Goal: Transaction & Acquisition: Purchase product/service

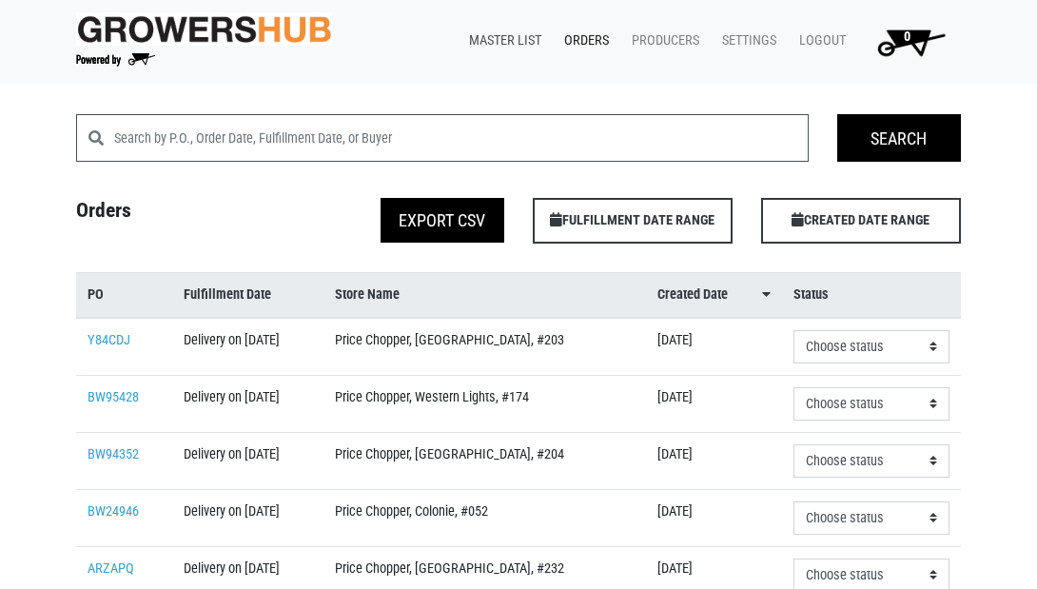
click at [484, 41] on link "Master List" at bounding box center [501, 41] width 95 height 36
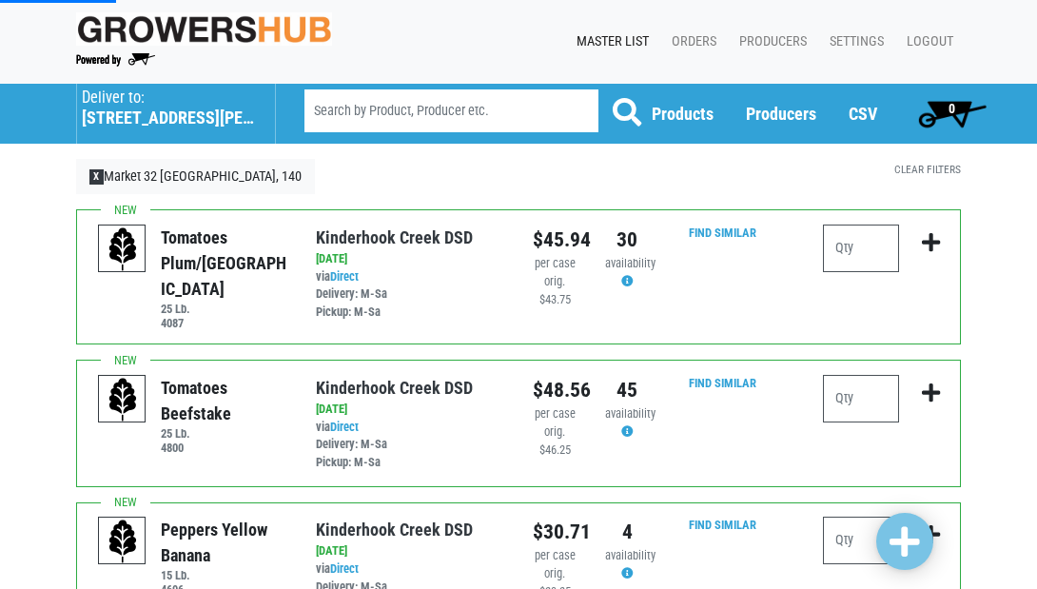
click at [139, 120] on h5 "555 Hubbard Avenue" at bounding box center [169, 118] width 174 height 21
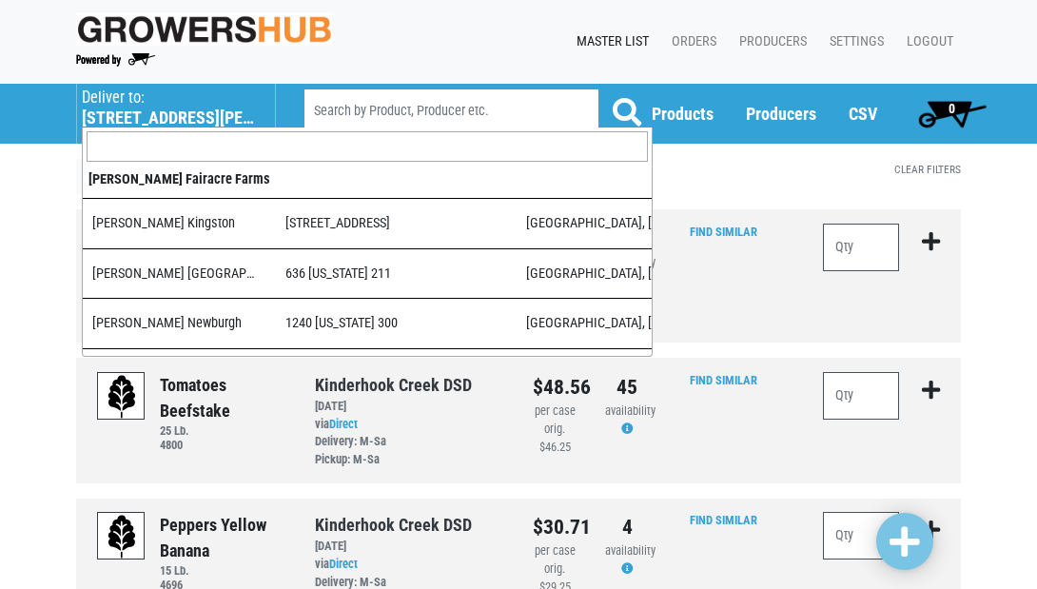
click at [122, 112] on h5 "555 Hubbard Avenue" at bounding box center [169, 118] width 174 height 21
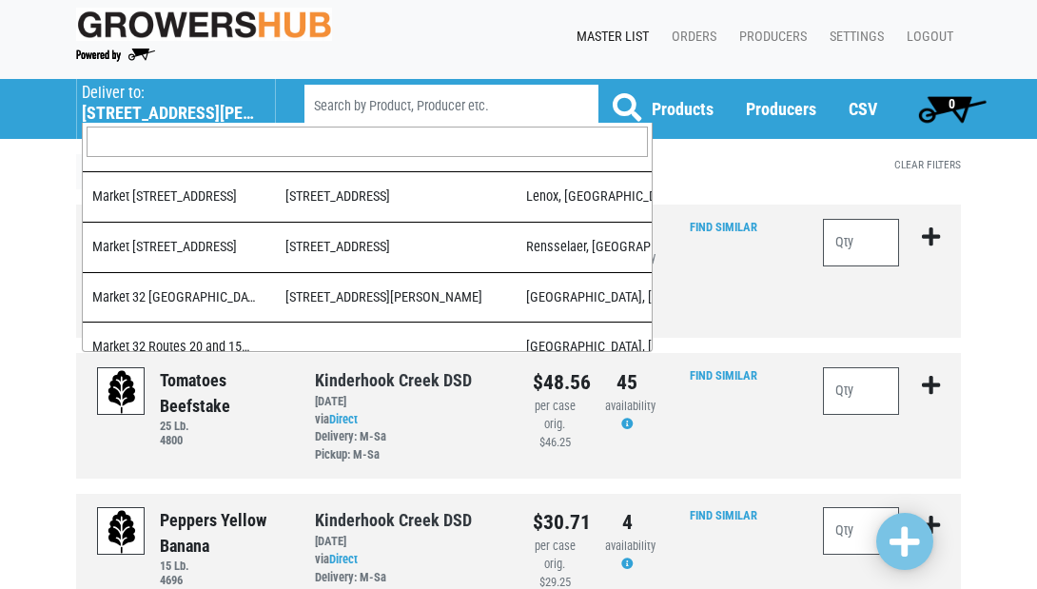
scroll to position [0, 1]
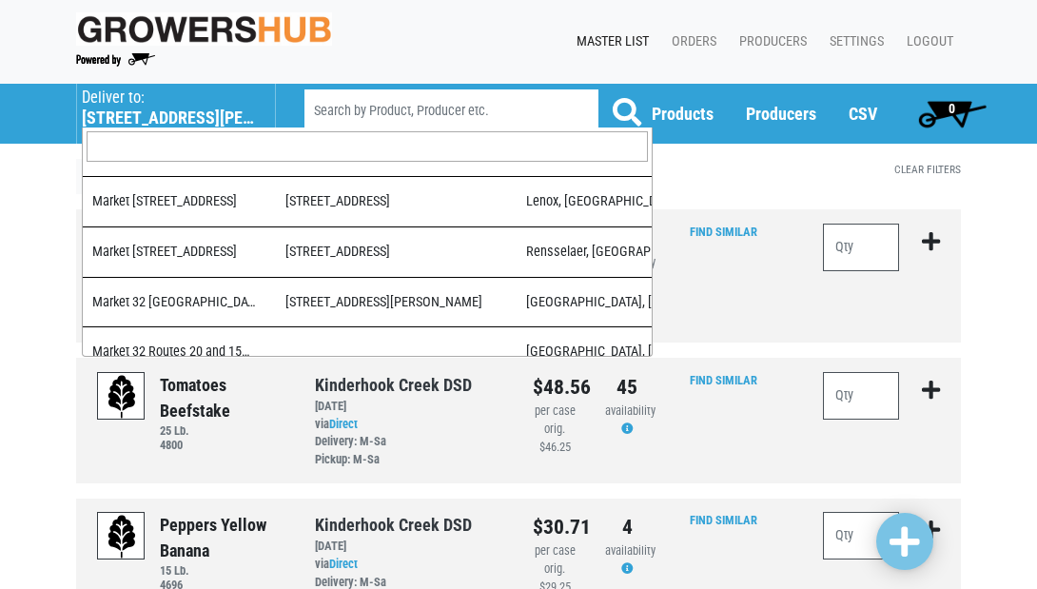
click at [139, 144] on input "search" at bounding box center [367, 146] width 561 height 30
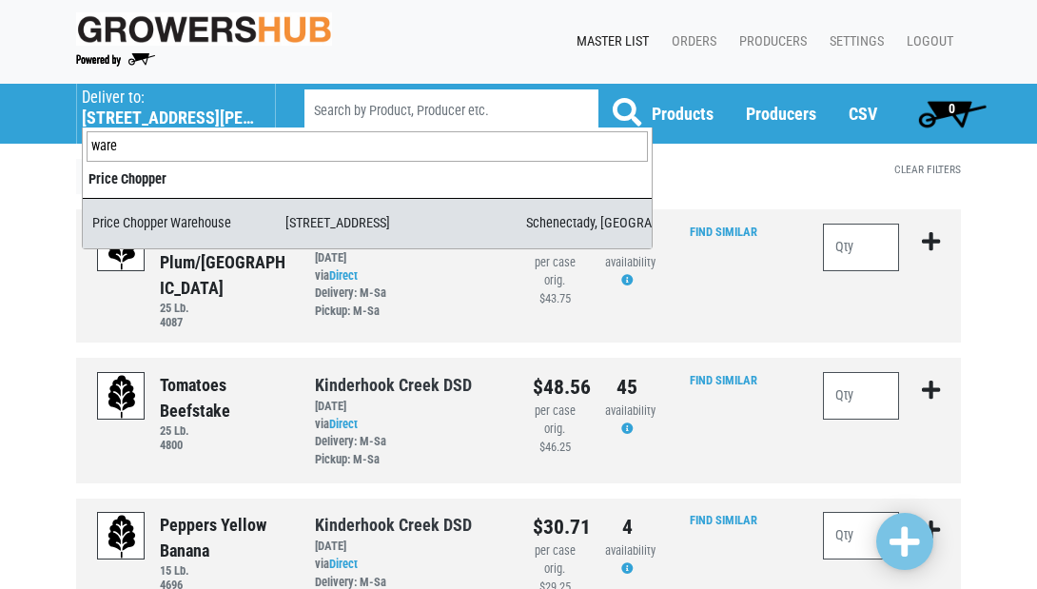
type input "ware"
select select "09c8e42b-1de4-48c1-8f2a-bab80d96e56e"
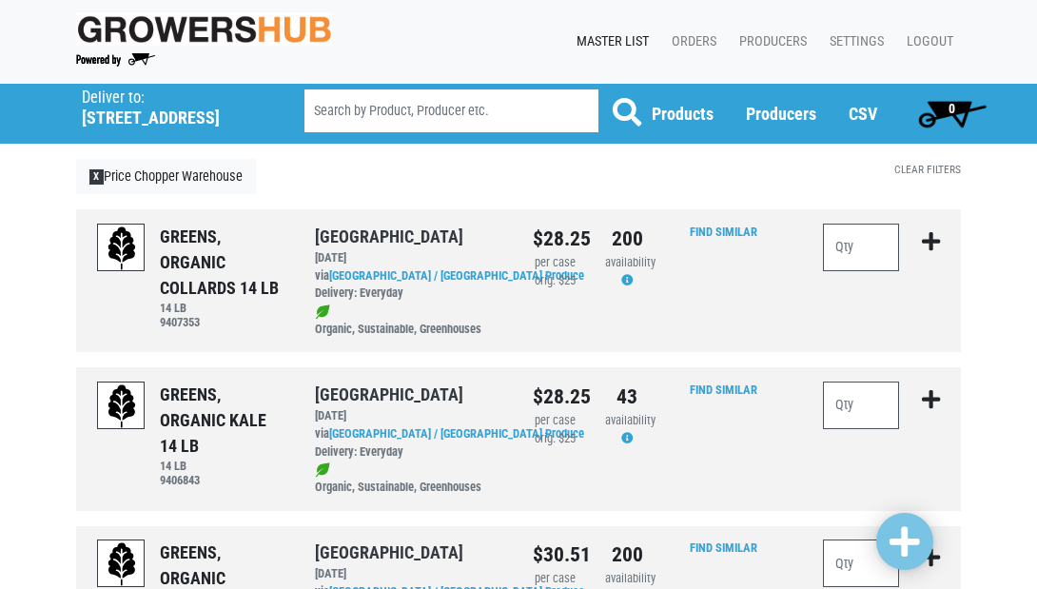
click at [405, 106] on input "search" at bounding box center [452, 110] width 294 height 43
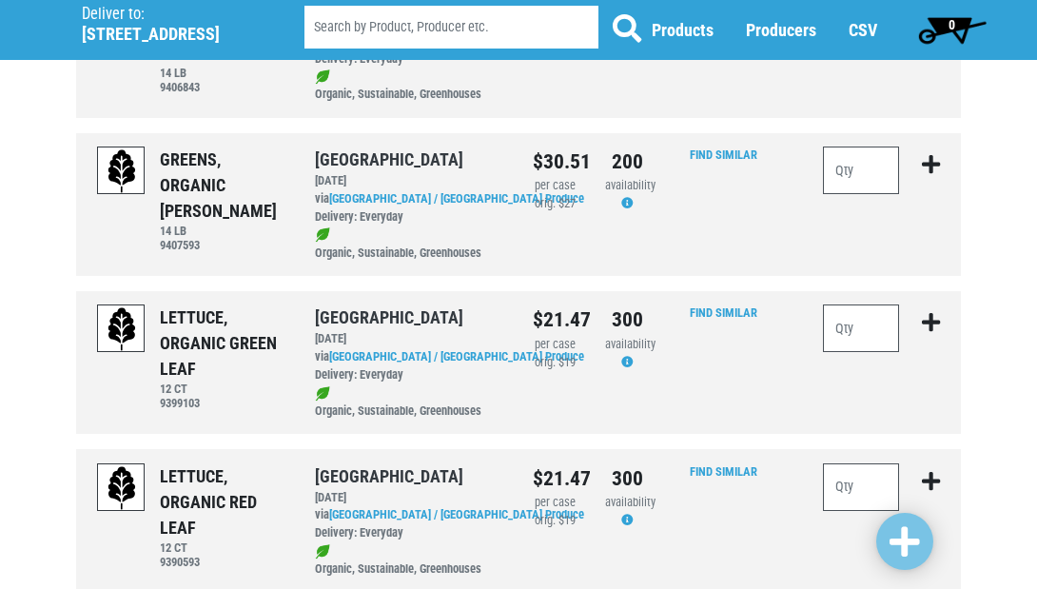
scroll to position [416, 0]
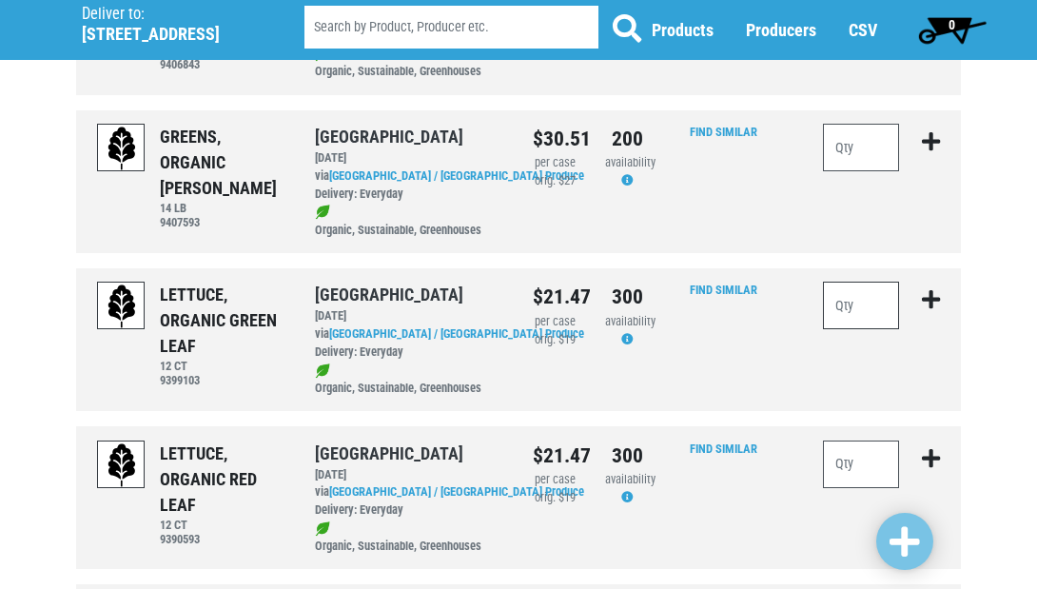
click at [838, 302] on input "number" at bounding box center [861, 306] width 76 height 48
type input "20"
click at [855, 452] on input "number" at bounding box center [861, 465] width 76 height 48
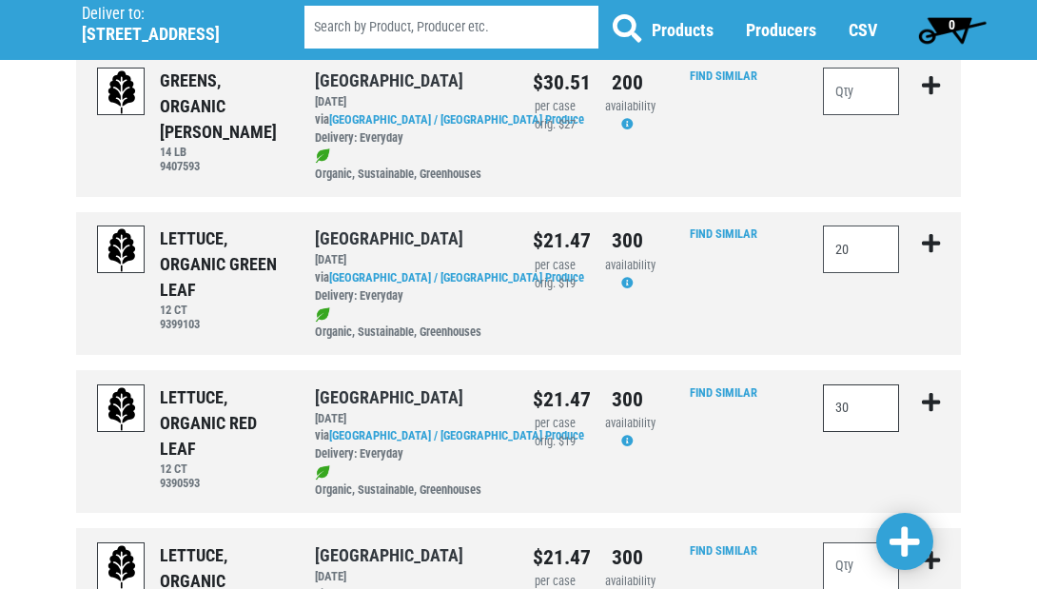
scroll to position [468, 0]
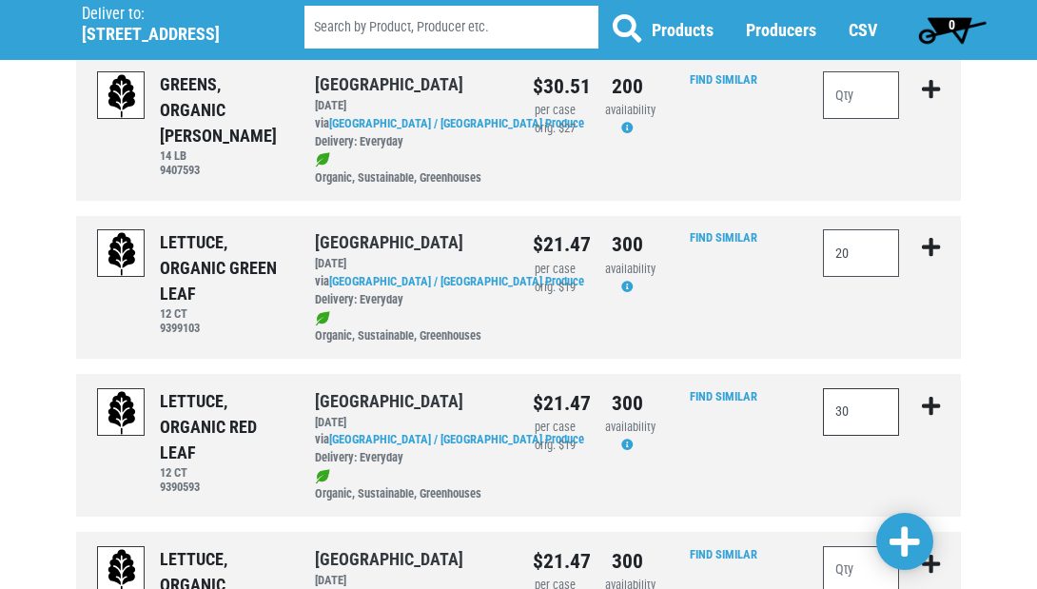
type input "30"
click at [856, 546] on input "number" at bounding box center [861, 570] width 76 height 48
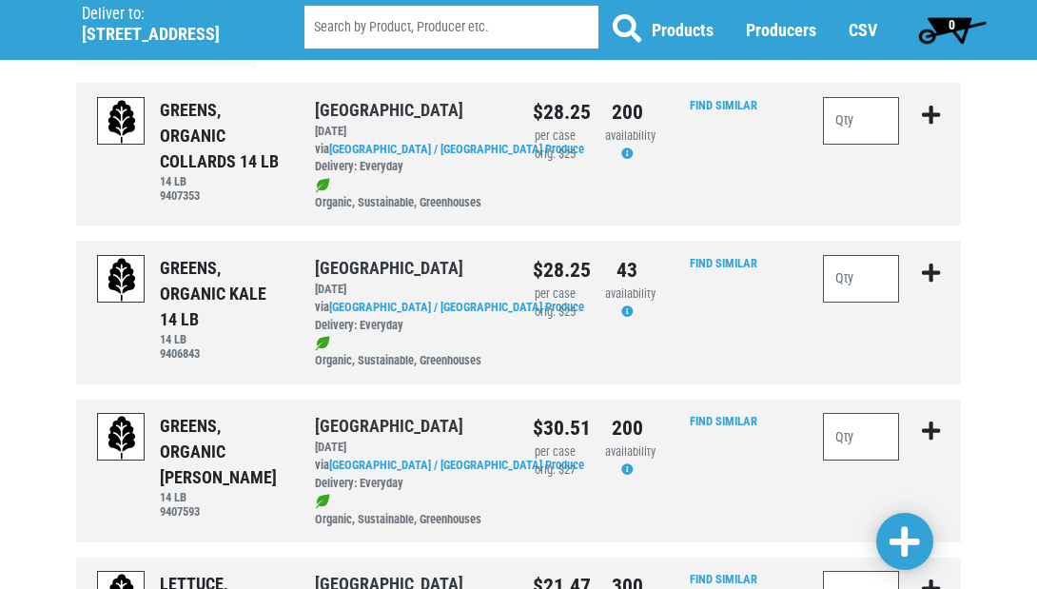
scroll to position [121, 0]
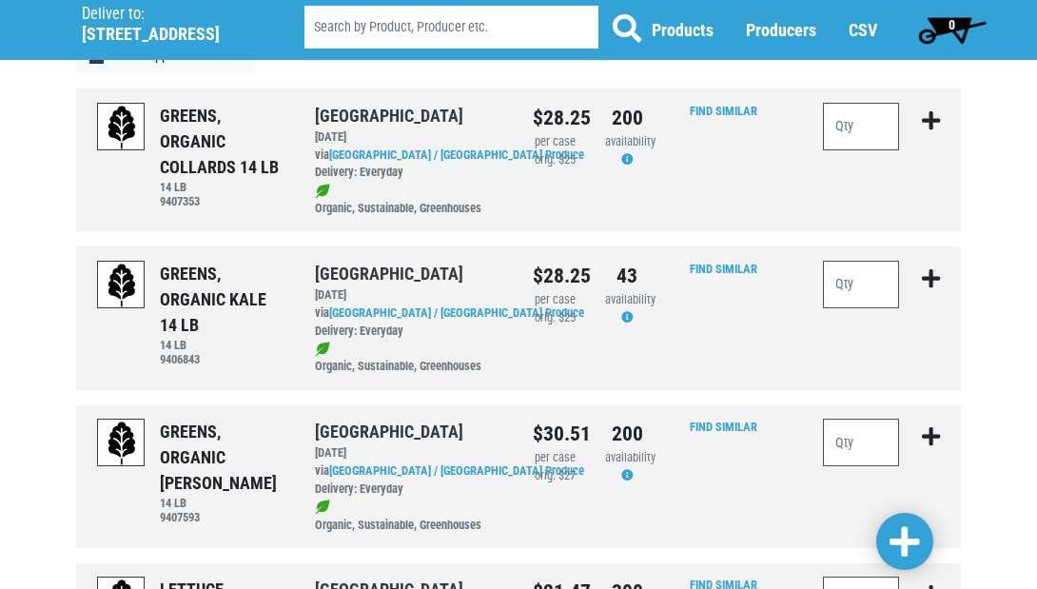
type input "20"
click at [876, 134] on input "number" at bounding box center [861, 127] width 76 height 48
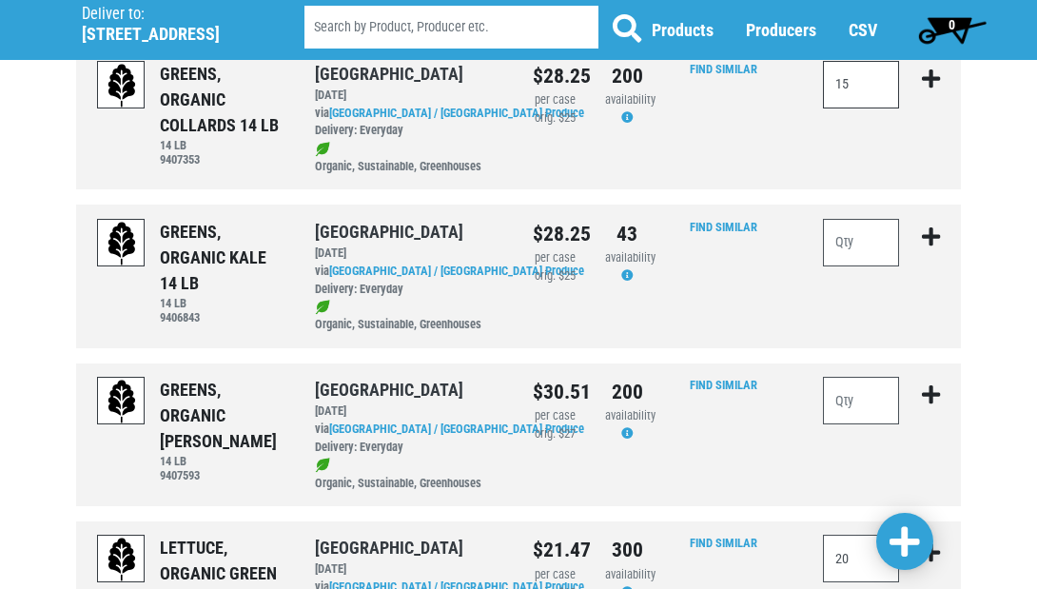
scroll to position [167, 0]
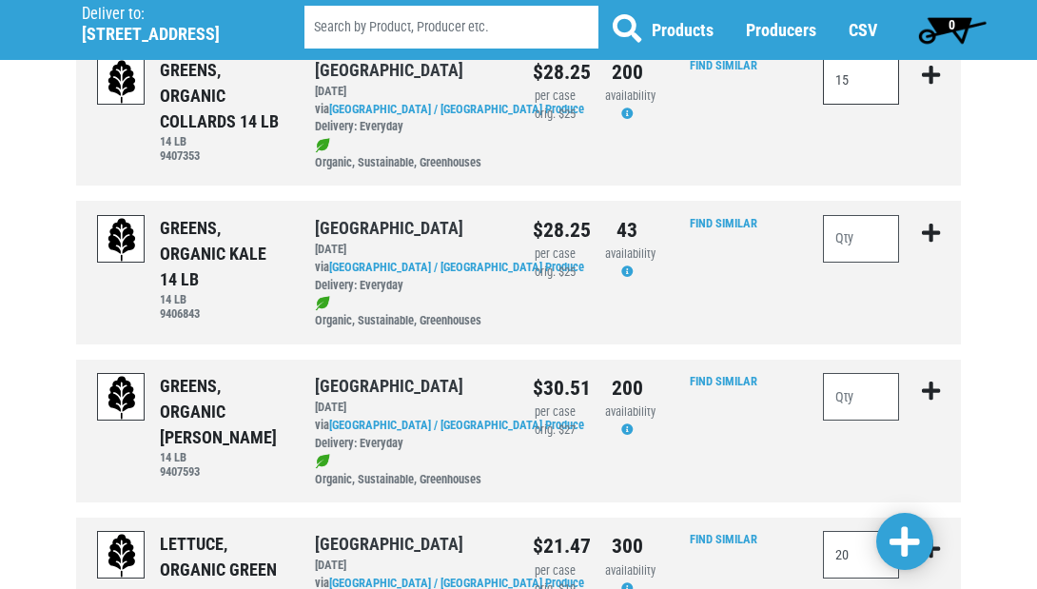
type input "15"
click at [846, 233] on input "number" at bounding box center [861, 239] width 76 height 48
type input "20"
click at [891, 543] on span at bounding box center [905, 542] width 30 height 34
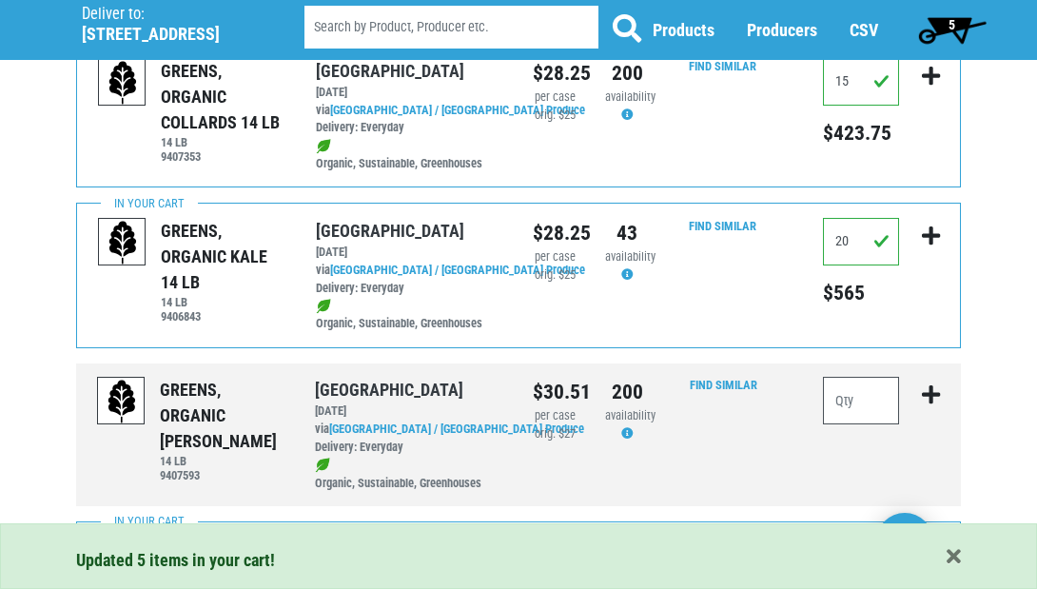
click at [949, 18] on span "5" at bounding box center [952, 24] width 7 height 15
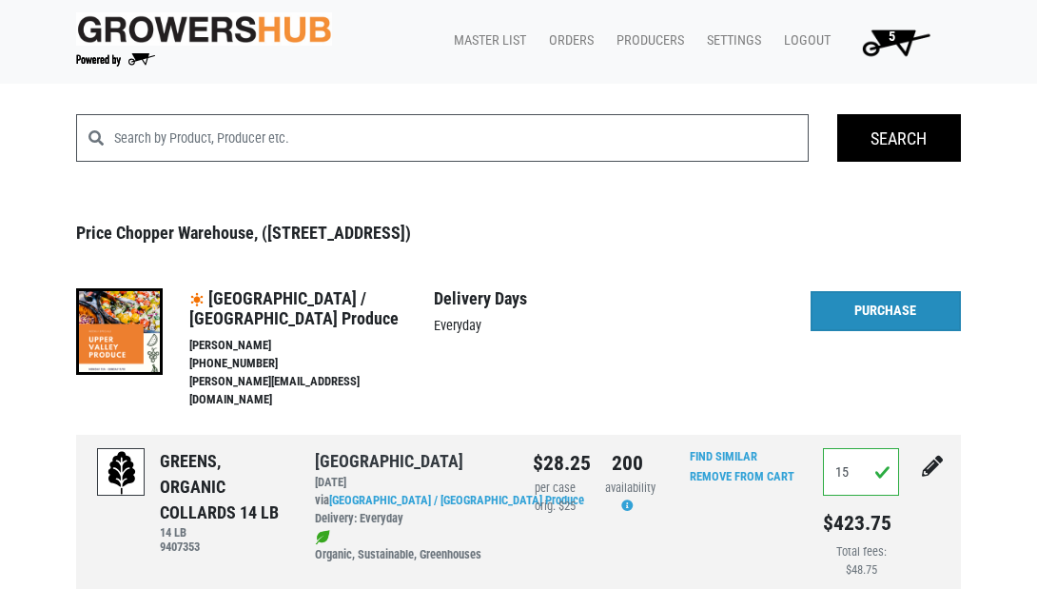
click at [859, 324] on link "Purchase" at bounding box center [886, 311] width 150 height 40
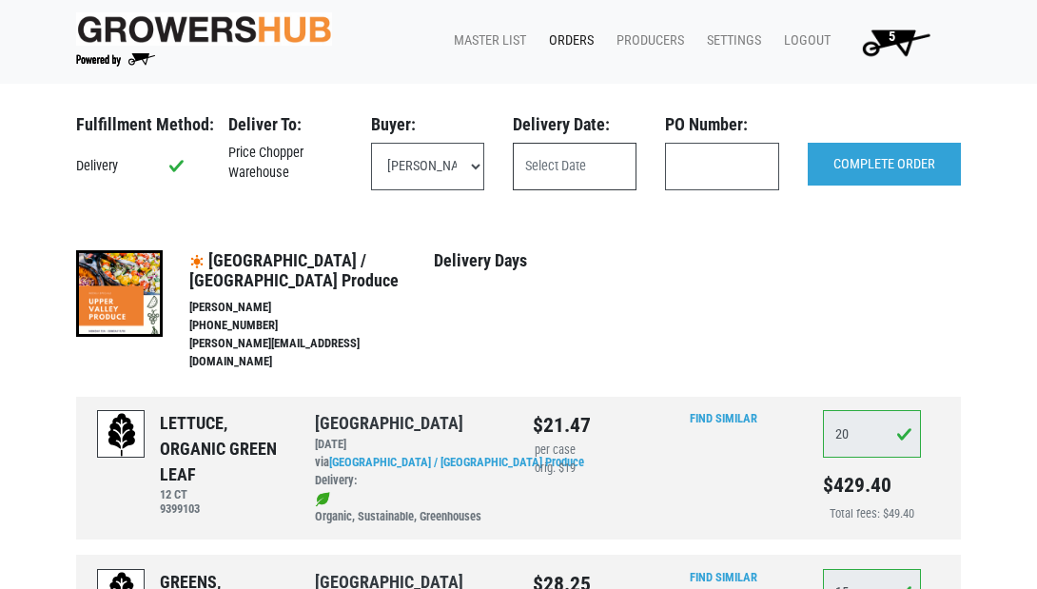
click at [605, 160] on input "text" at bounding box center [575, 167] width 124 height 48
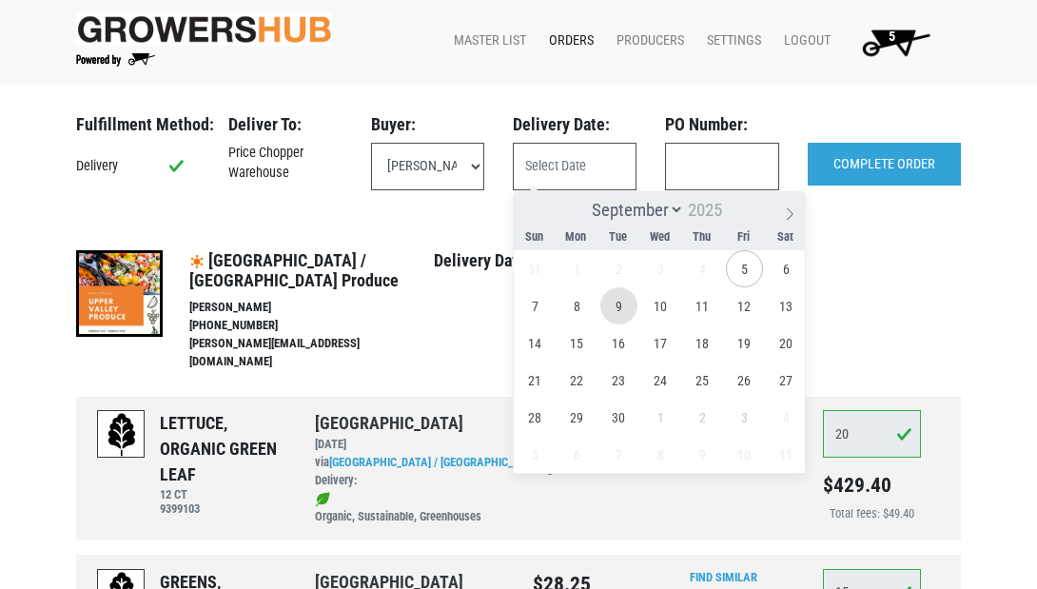
click at [617, 310] on span "9" at bounding box center [618, 305] width 37 height 37
type input "2025-09-09"
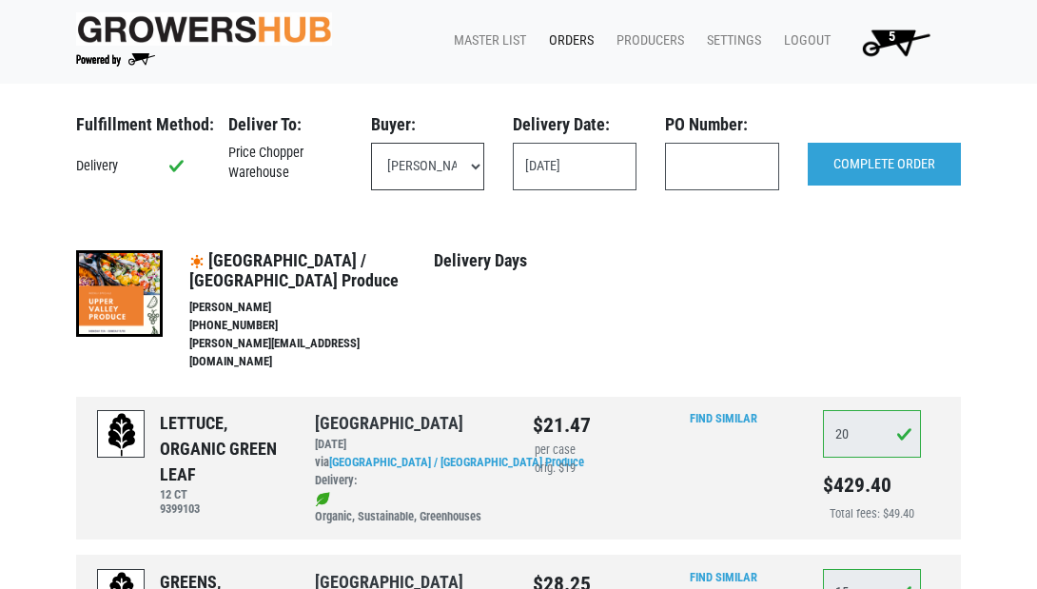
select select "eadb7b86-3440-4ccf-b1a2-9cf7cd704454"
click at [729, 176] on input "text" at bounding box center [722, 167] width 114 height 48
type input "122008"
click at [888, 163] on input "COMPLETE ORDER" at bounding box center [884, 165] width 153 height 44
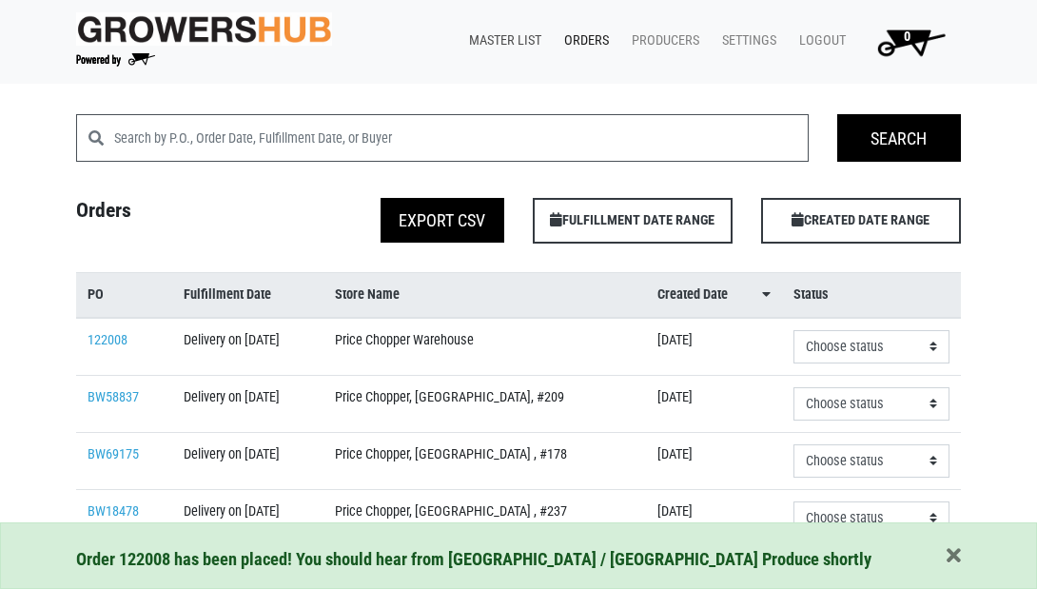
click at [505, 36] on link "Master List" at bounding box center [501, 41] width 95 height 36
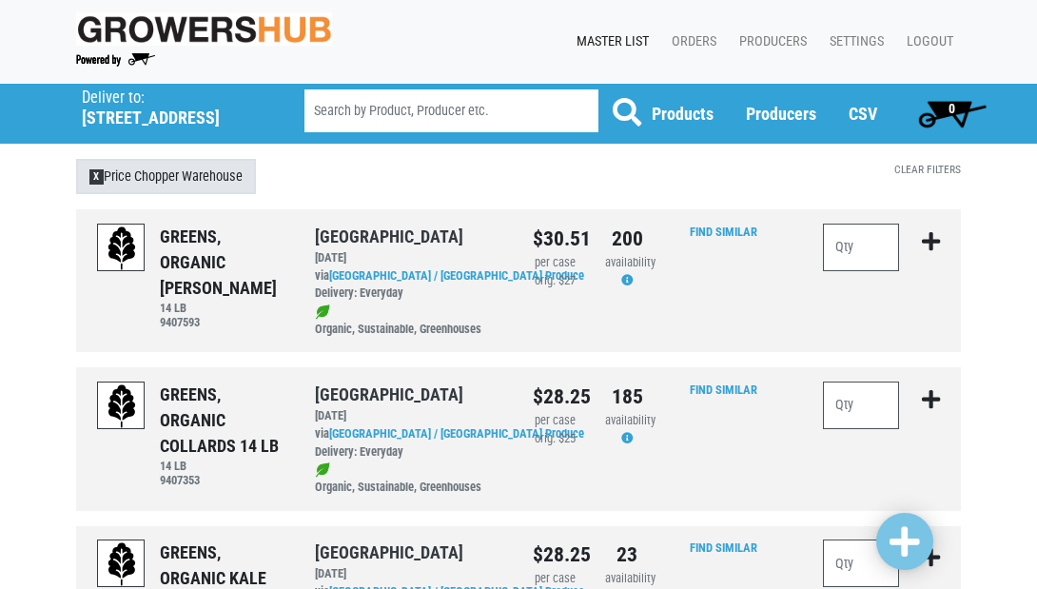
click at [152, 169] on link "X Price Chopper Warehouse" at bounding box center [166, 177] width 180 height 36
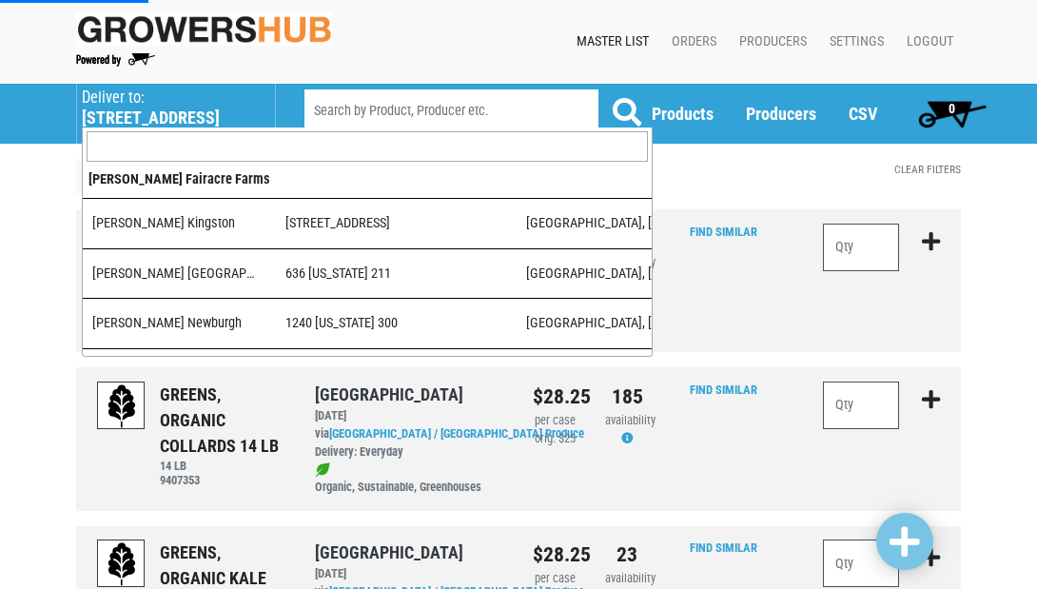
click at [113, 117] on h5 "501 Duanesburg Road" at bounding box center [169, 118] width 174 height 21
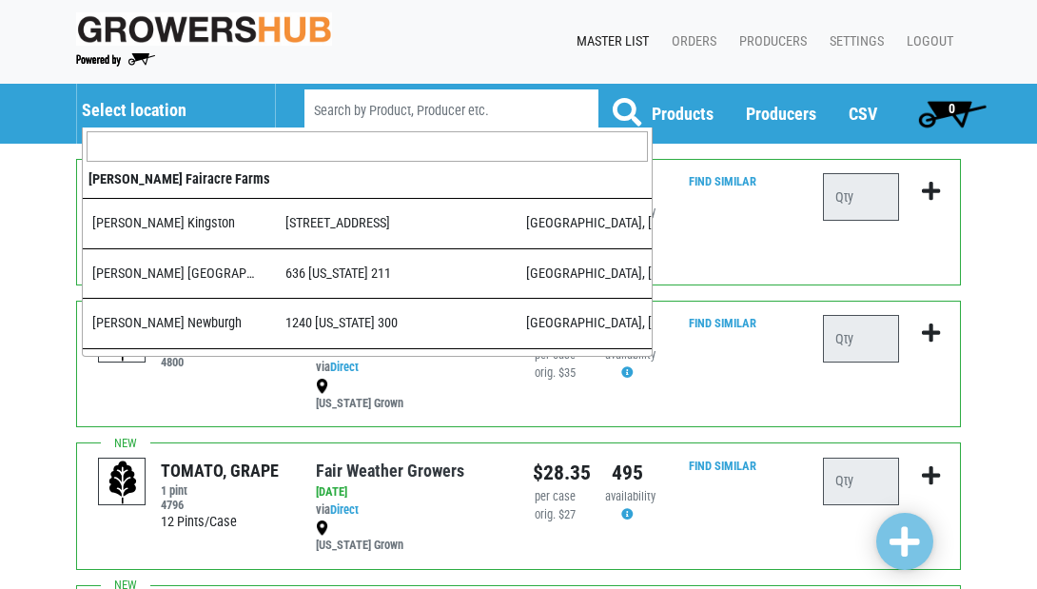
click at [123, 108] on h5 "Select location" at bounding box center [169, 110] width 174 height 21
click at [128, 141] on input "search" at bounding box center [367, 146] width 561 height 30
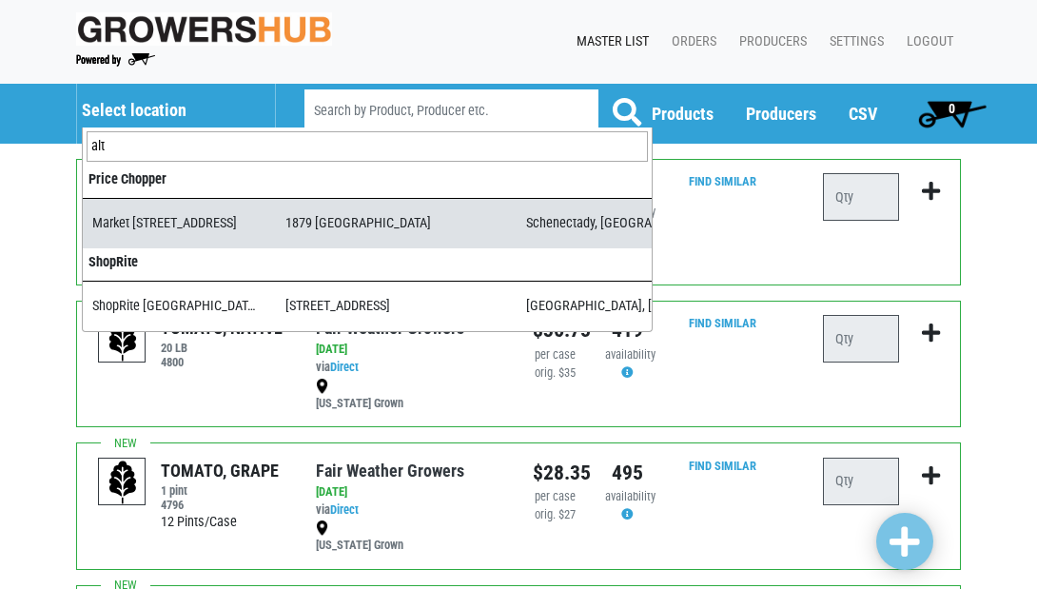
type input "alt"
select select "276ffe78-500f-4a7a-a594-15c6a6ec89cb"
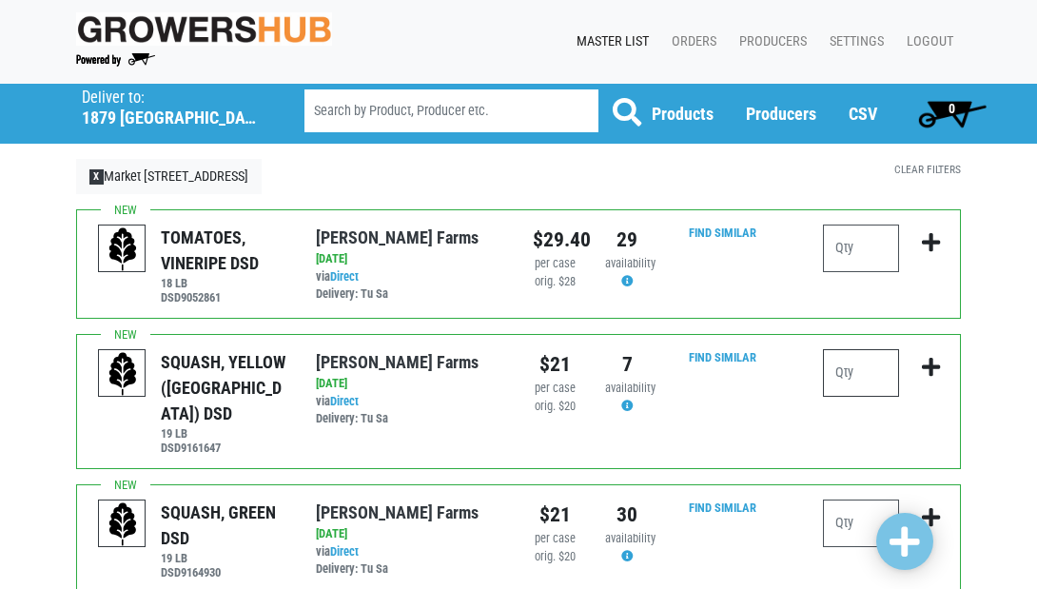
click at [856, 375] on input "number" at bounding box center [861, 373] width 76 height 48
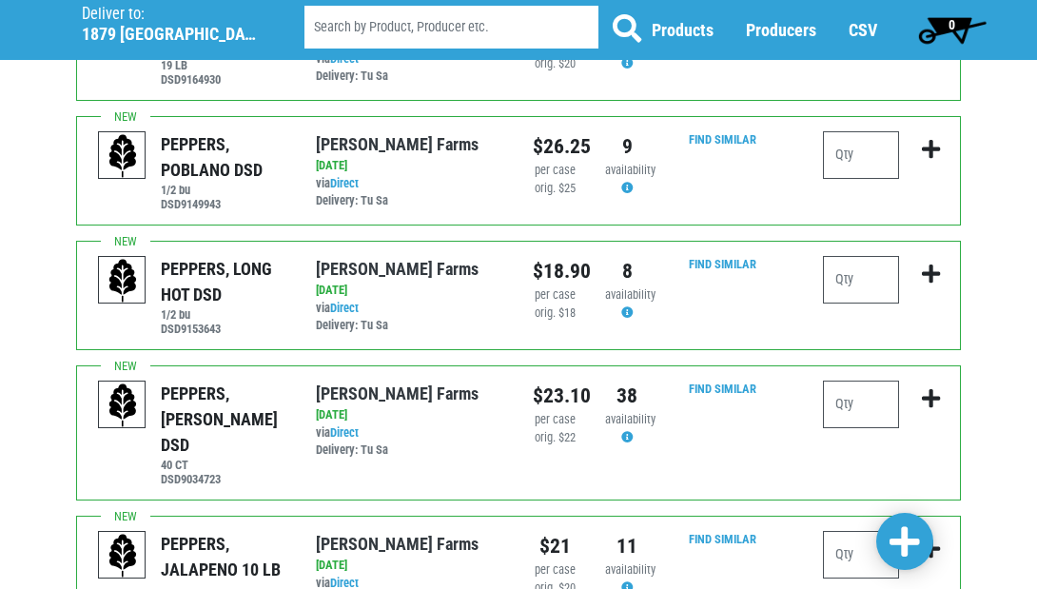
scroll to position [496, 0]
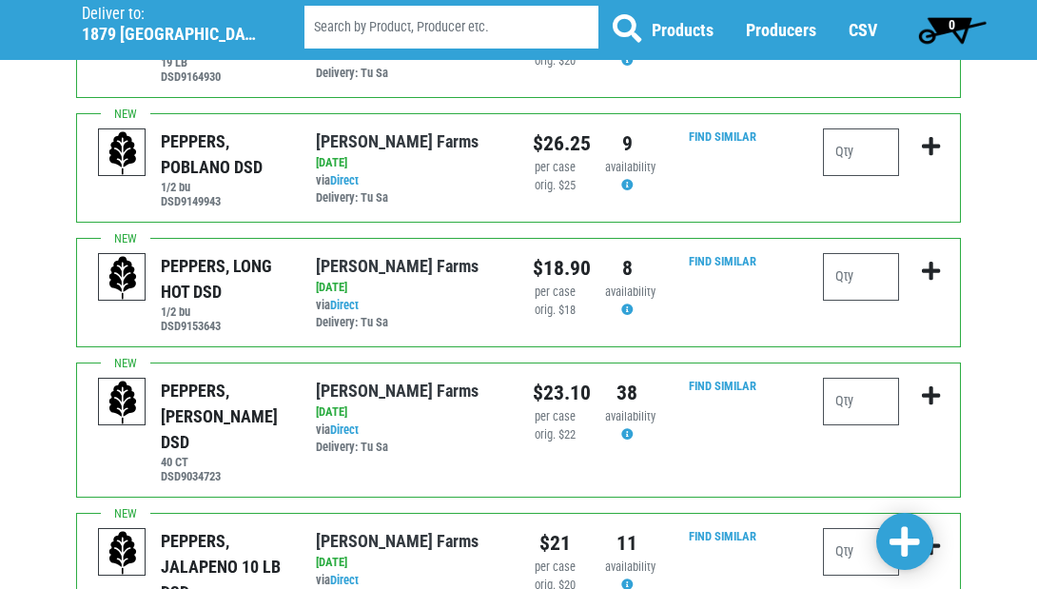
type input "2"
click at [879, 378] on input "number" at bounding box center [861, 402] width 76 height 48
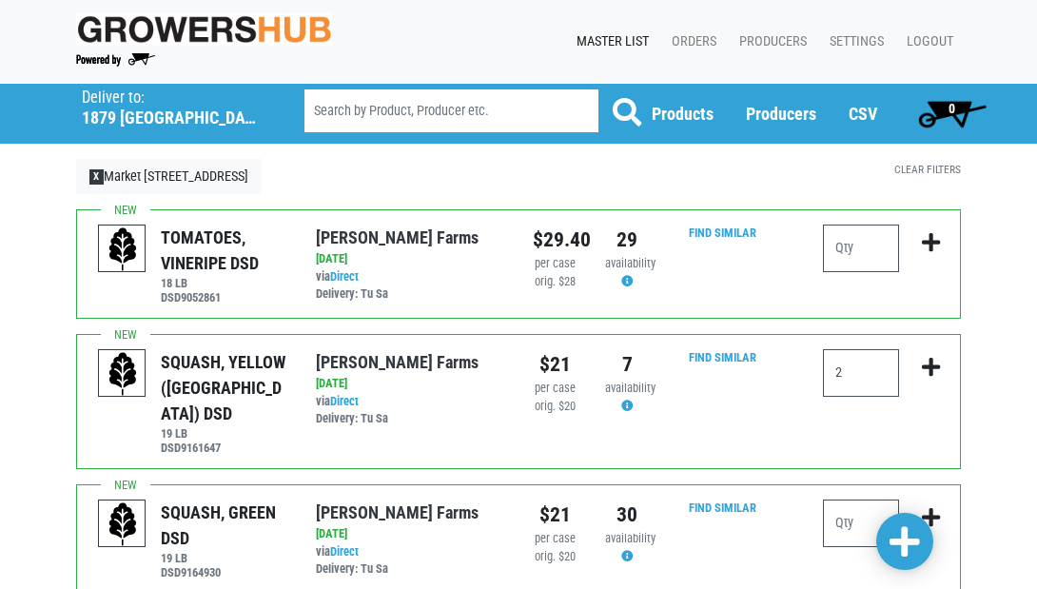
scroll to position [0, 0]
type input "4"
click at [868, 250] on input "number" at bounding box center [861, 249] width 76 height 48
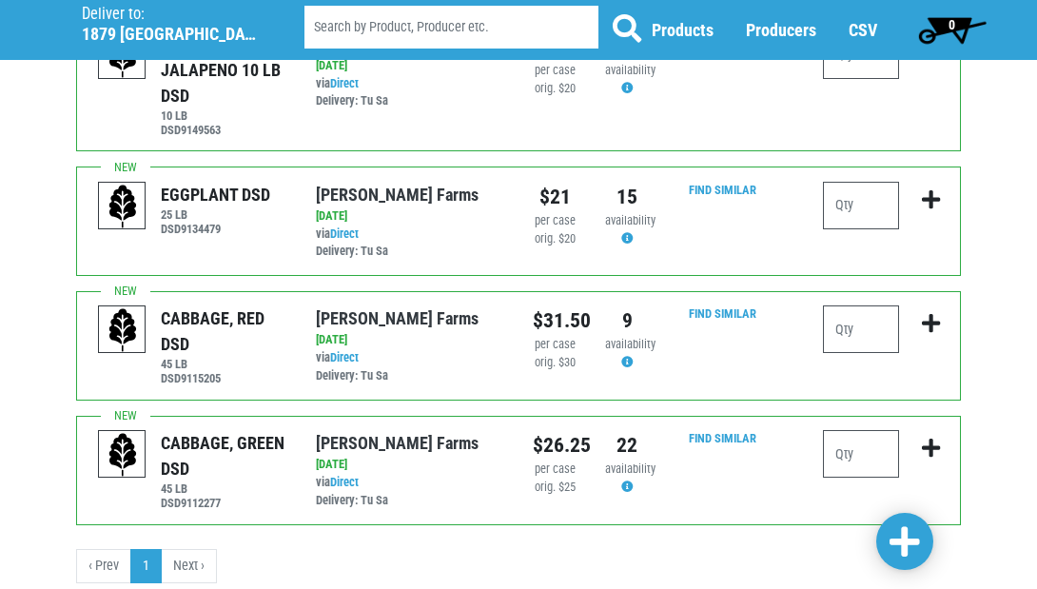
scroll to position [992, 0]
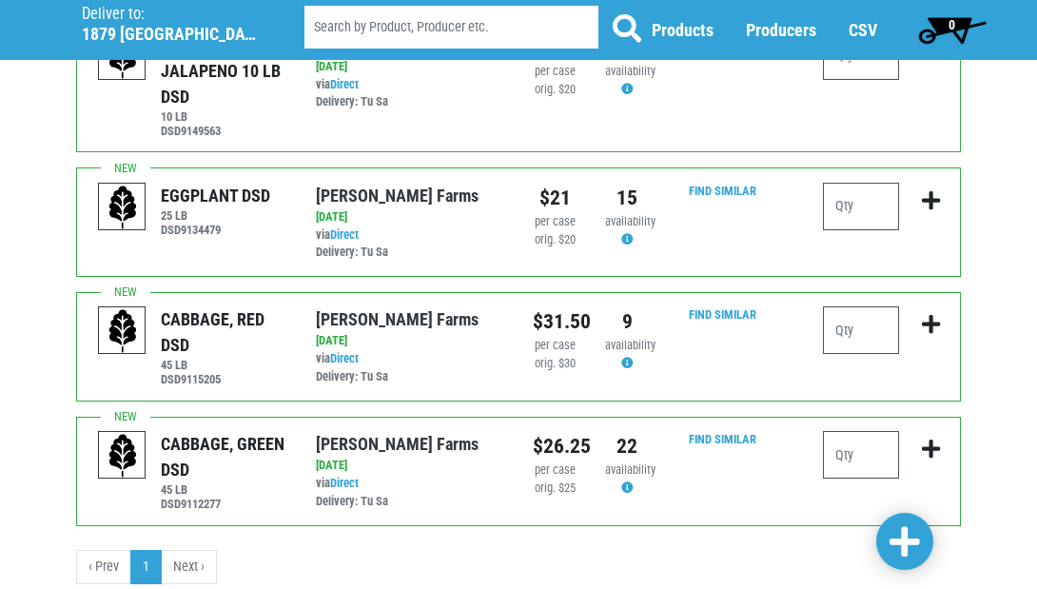
type input "2"
click at [871, 306] on input "number" at bounding box center [861, 330] width 76 height 48
type input "2"
click at [855, 431] on input "number" at bounding box center [861, 455] width 76 height 48
type input "2"
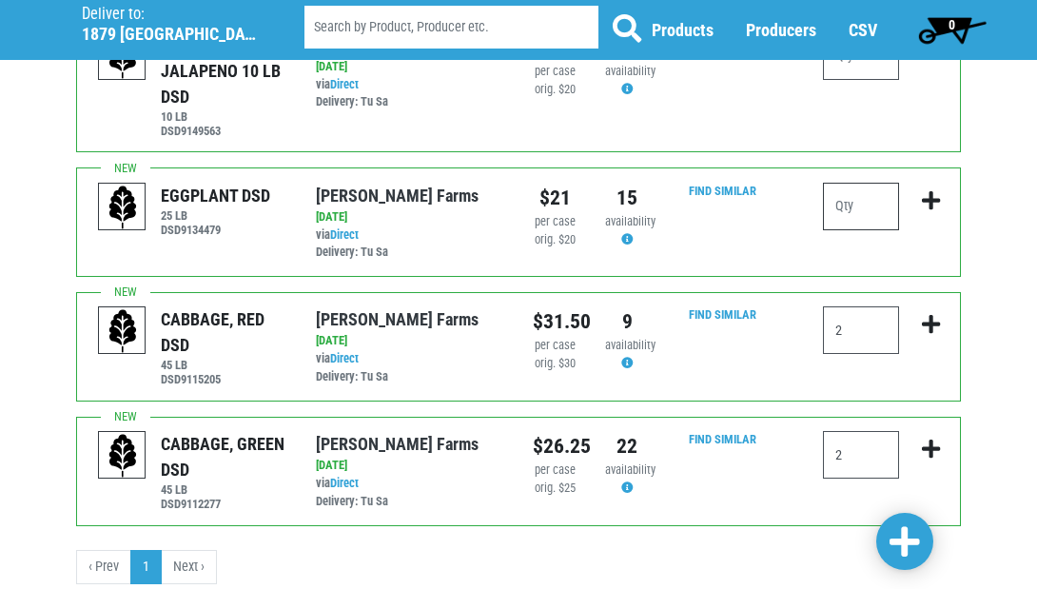
click at [864, 183] on input "number" at bounding box center [861, 207] width 76 height 48
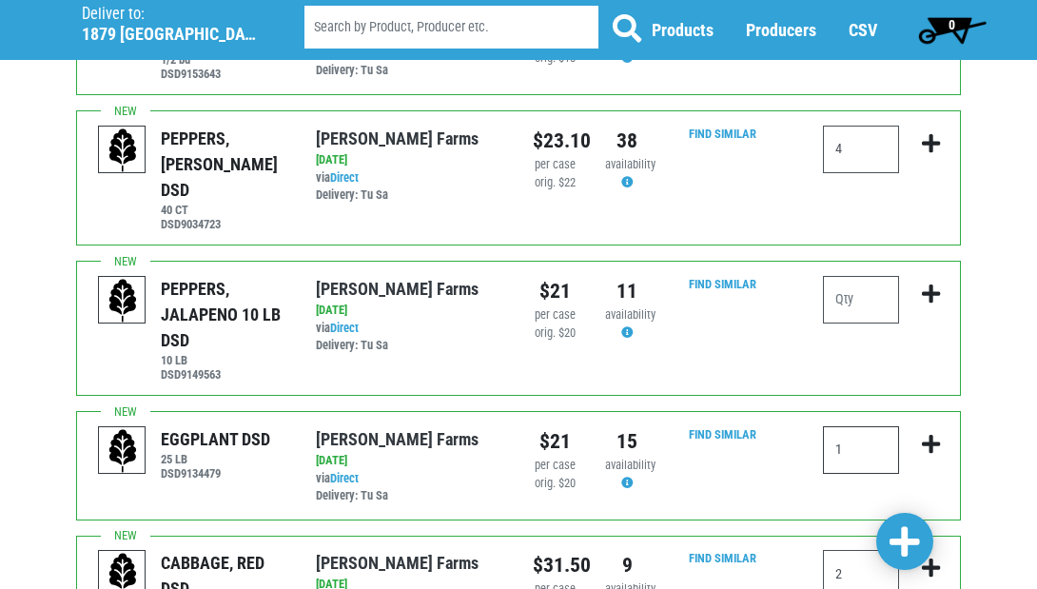
scroll to position [747, 0]
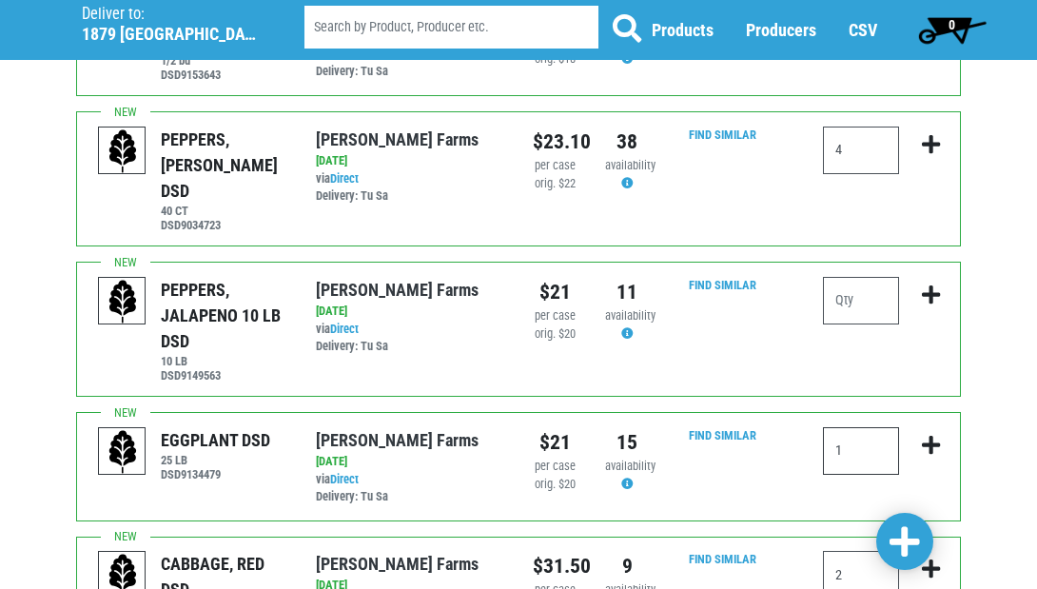
type input "1"
click at [856, 277] on input "number" at bounding box center [861, 301] width 76 height 48
type input "2"
click at [903, 541] on span at bounding box center [905, 542] width 30 height 34
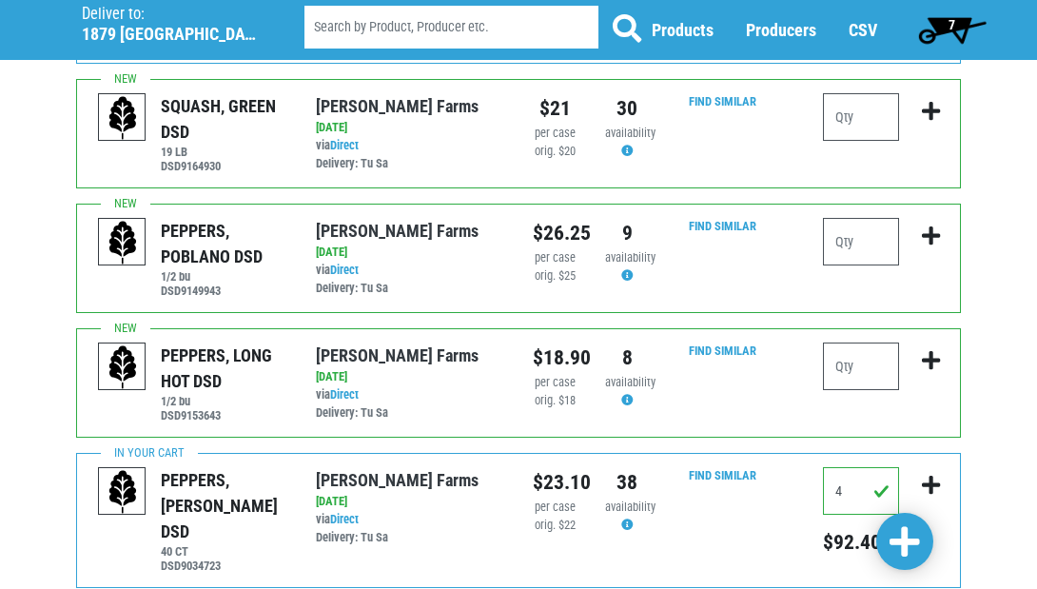
scroll to position [392, 0]
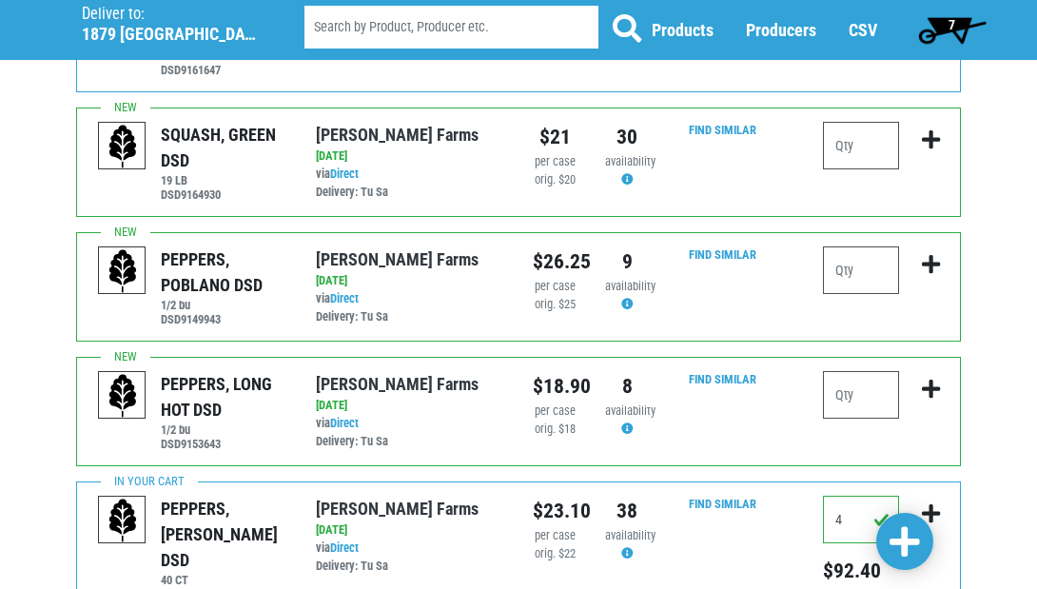
click at [899, 536] on span at bounding box center [905, 542] width 30 height 34
click at [906, 541] on span at bounding box center [905, 542] width 30 height 34
click at [944, 27] on span "7" at bounding box center [952, 29] width 85 height 38
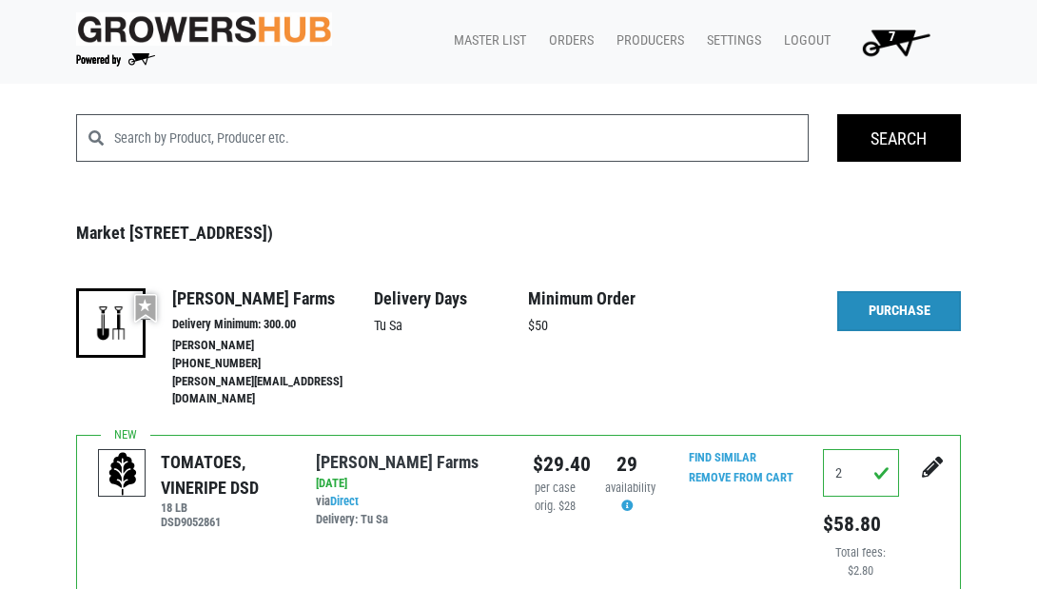
click at [883, 310] on link "Purchase" at bounding box center [899, 311] width 124 height 40
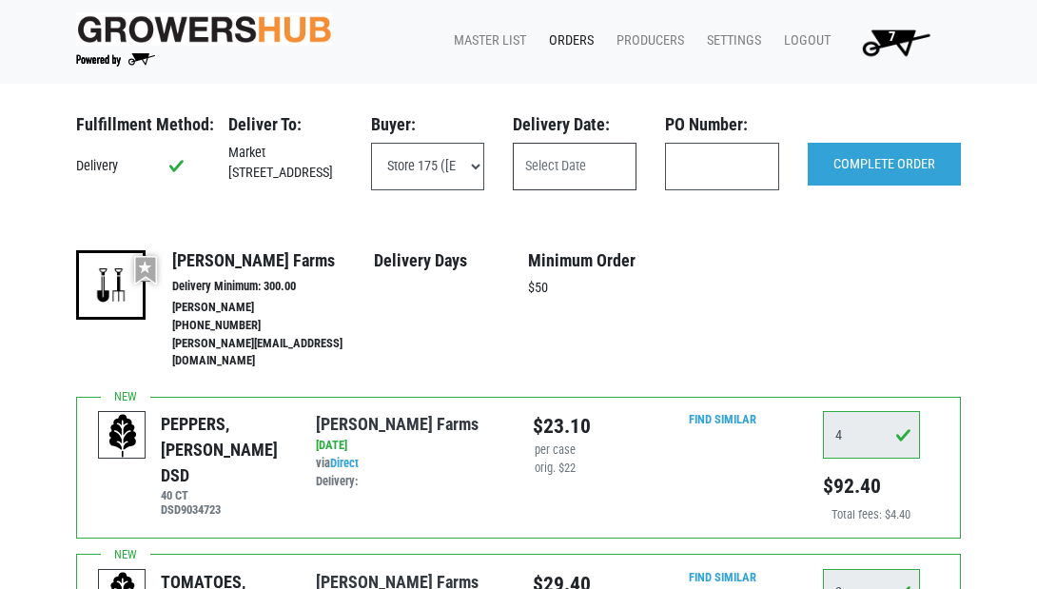
click at [575, 157] on input "text" at bounding box center [575, 167] width 124 height 48
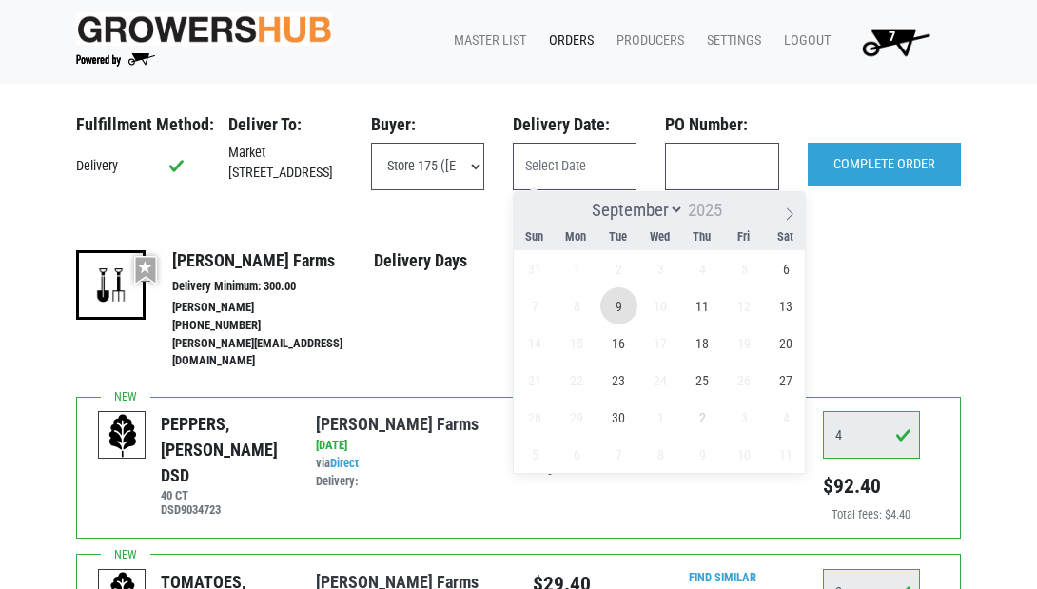
click at [620, 308] on span "9" at bounding box center [618, 305] width 37 height 37
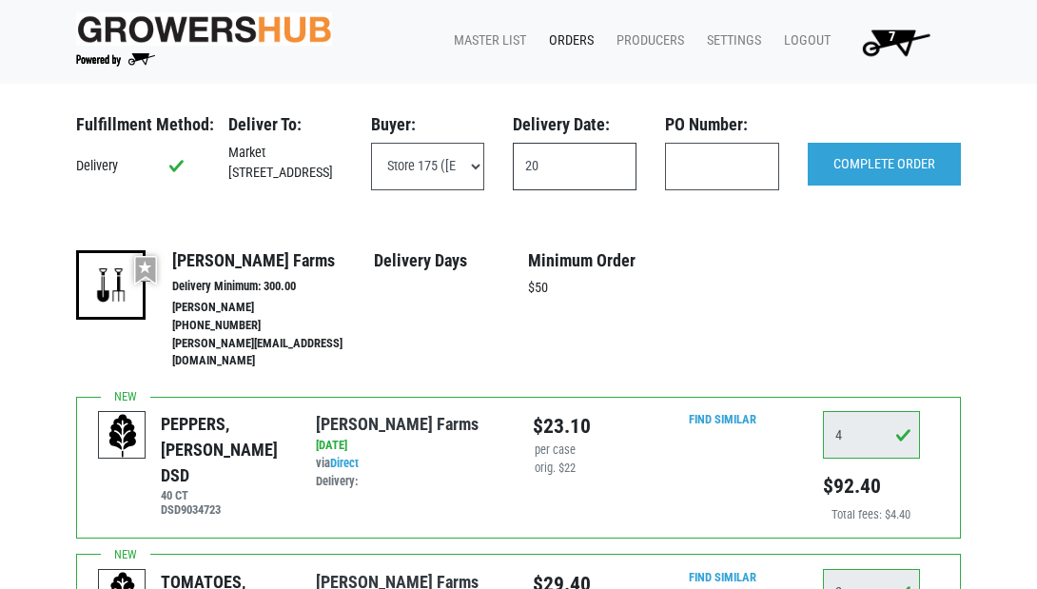
type input "2"
click at [566, 174] on input "text" at bounding box center [575, 167] width 124 height 48
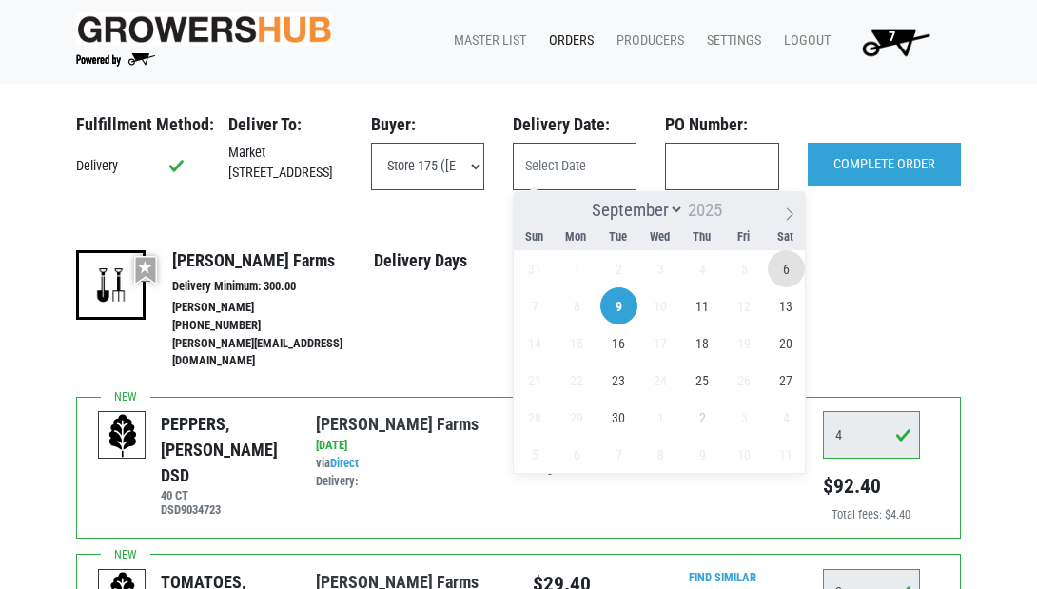
click at [777, 266] on span "6" at bounding box center [786, 268] width 37 height 37
type input "2025-09-06"
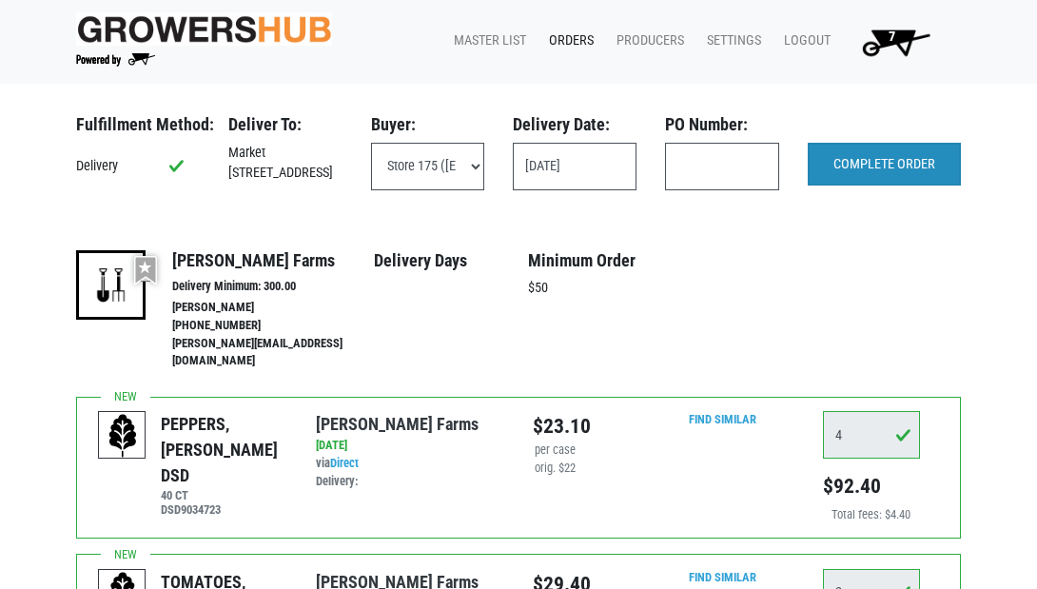
click at [875, 157] on input "COMPLETE ORDER" at bounding box center [884, 165] width 153 height 44
